Goal: Find specific page/section: Find specific page/section

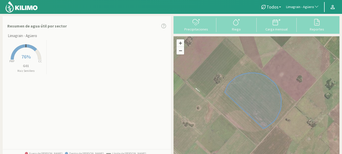
click at [293, 8] on span "Limagrain - Agüero" at bounding box center [300, 7] width 28 height 5
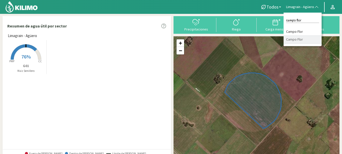
type input "campo flor"
click at [307, 30] on li "Campo Flor" at bounding box center [303, 32] width 38 height 8
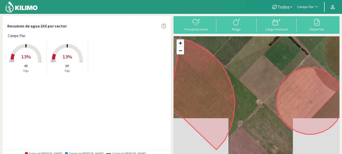
click at [72, 55] on rect at bounding box center [67, 60] width 40 height 40
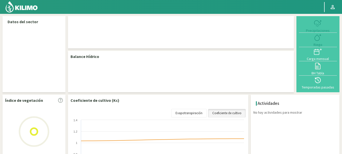
select select "44: Object"
select select "1: Object"
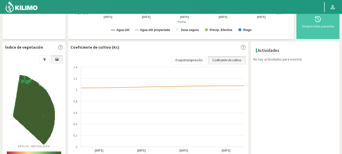
scroll to position [12, 0]
